Goal: Information Seeking & Learning: Check status

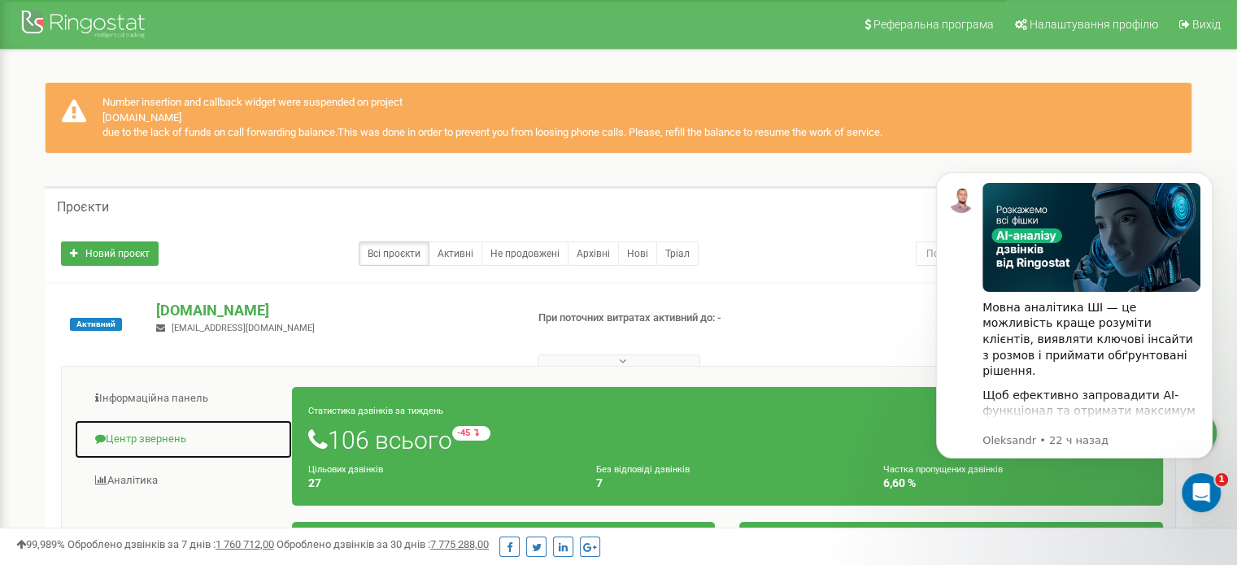
click at [151, 438] on link "Центр звернень" at bounding box center [183, 440] width 219 height 40
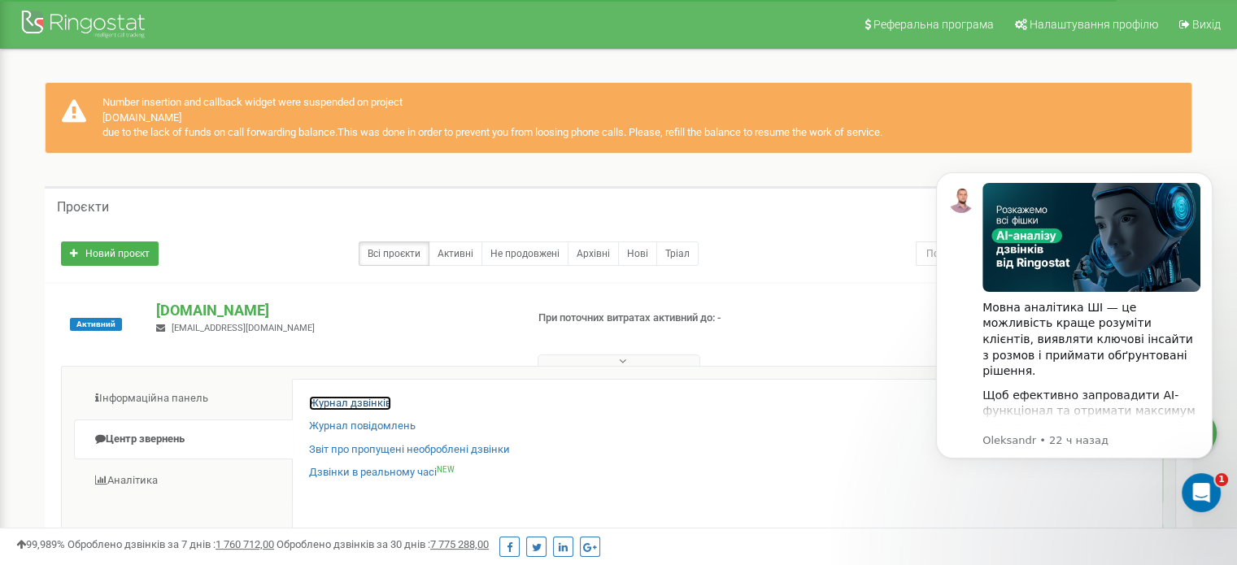
click at [354, 402] on link "Журнал дзвінків" at bounding box center [350, 403] width 82 height 15
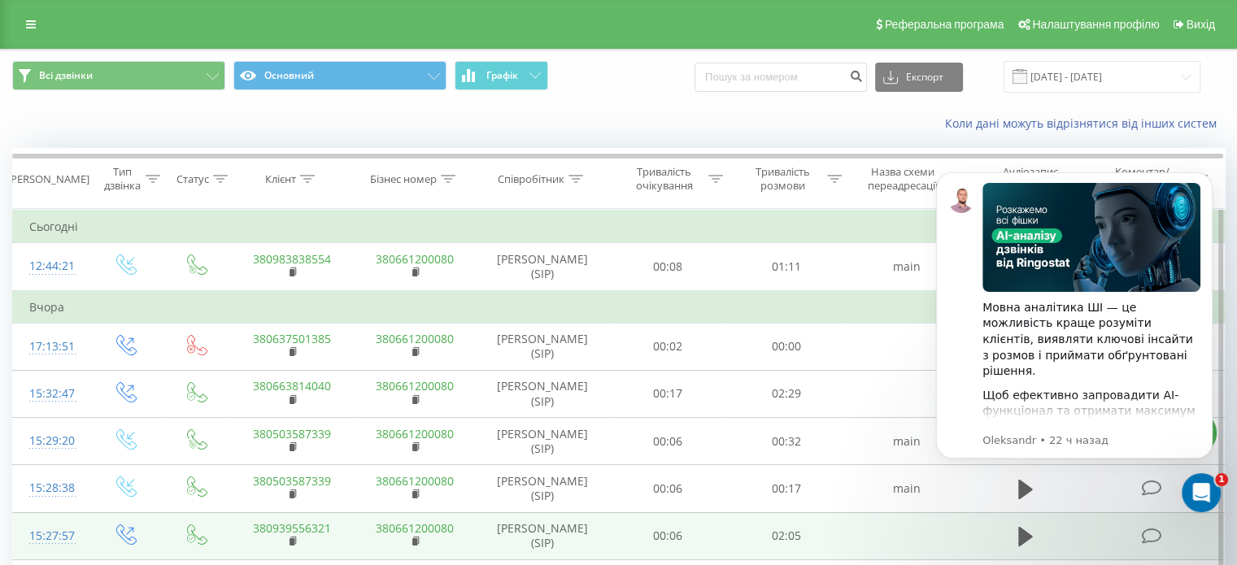
drag, startPoint x: 348, startPoint y: 260, endPoint x: 736, endPoint y: 538, distance: 476.9
click at [265, 268] on td "380983838554" at bounding box center [291, 267] width 123 height 48
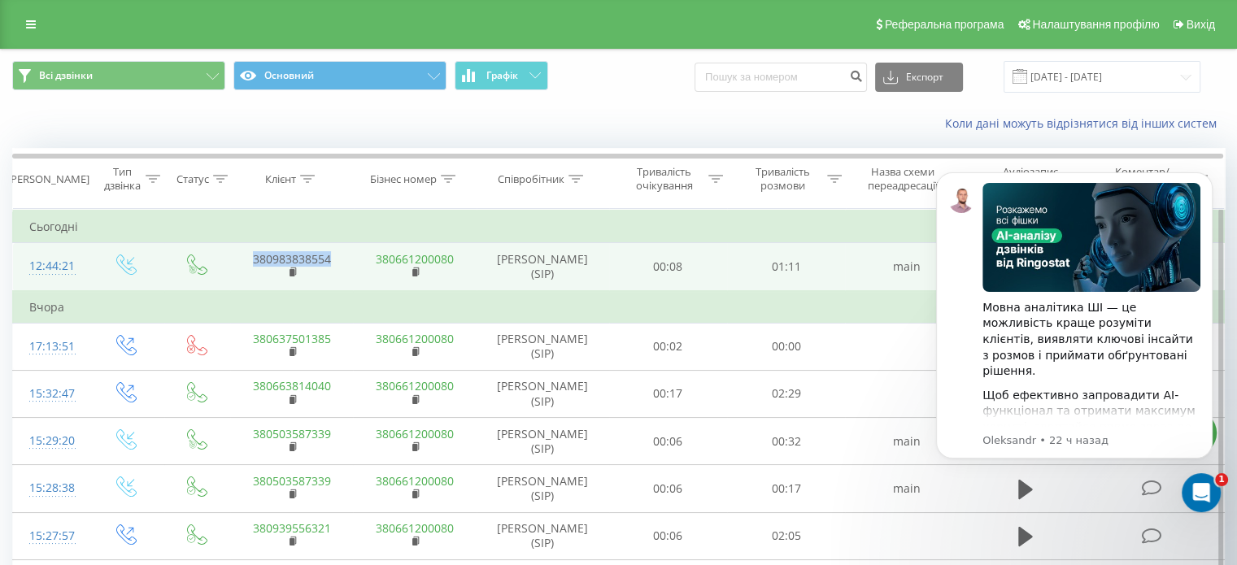
copy td "380983838554"
drag, startPoint x: 365, startPoint y: 253, endPoint x: 244, endPoint y: 260, distance: 121.4
click at [244, 260] on tr "12:44:21 380983838554 380661200080 Єлизавета Артикова (SIP) 00:08 01:11 main" at bounding box center [619, 267] width 1212 height 48
